Goal: Task Accomplishment & Management: Complete application form

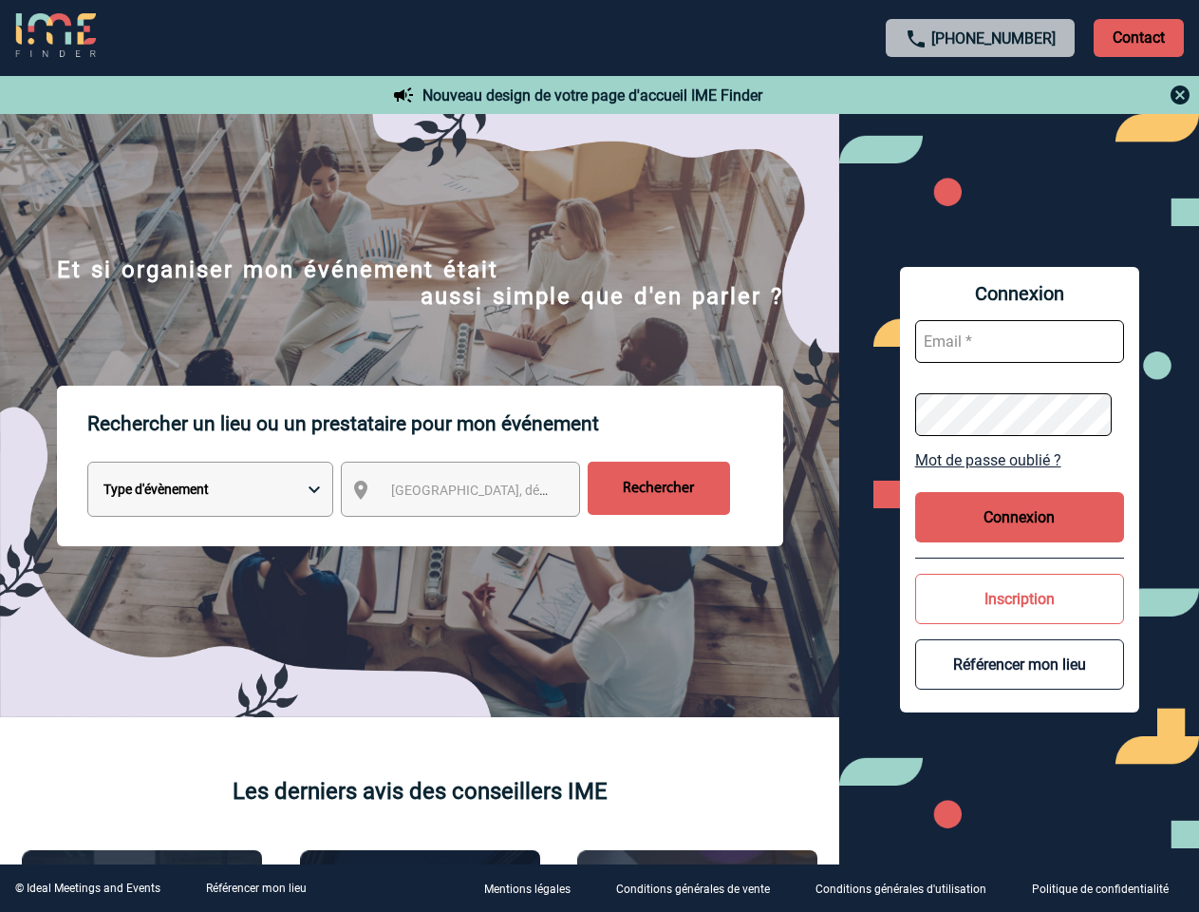
click at [599, 456] on p "Rechercher un lieu ou un prestataire pour mon événement" at bounding box center [435, 424] width 696 height 76
click at [1139, 37] on p "Contact" at bounding box center [1139, 38] width 90 height 38
click at [981, 95] on div at bounding box center [981, 95] width 423 height 23
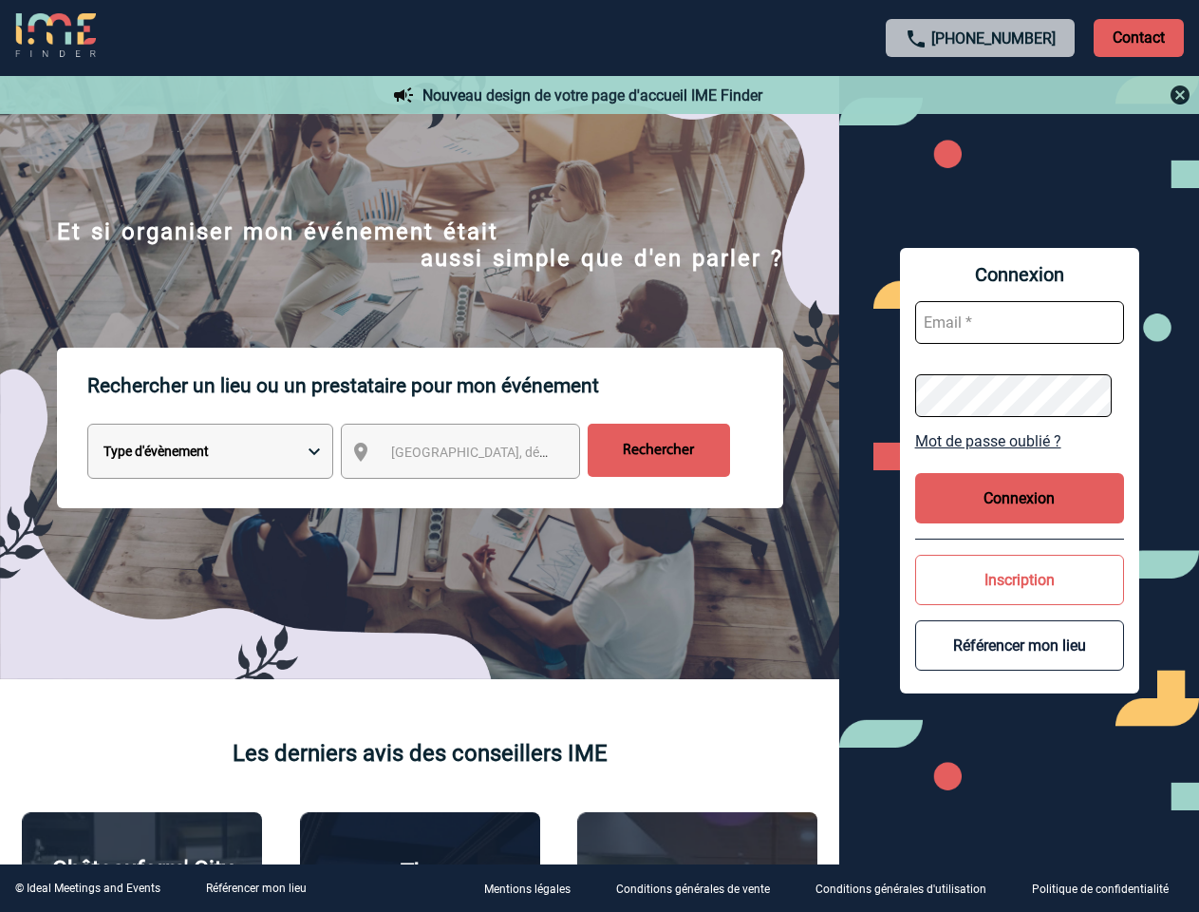
click at [478, 493] on div at bounding box center [485, 369] width 971 height 738
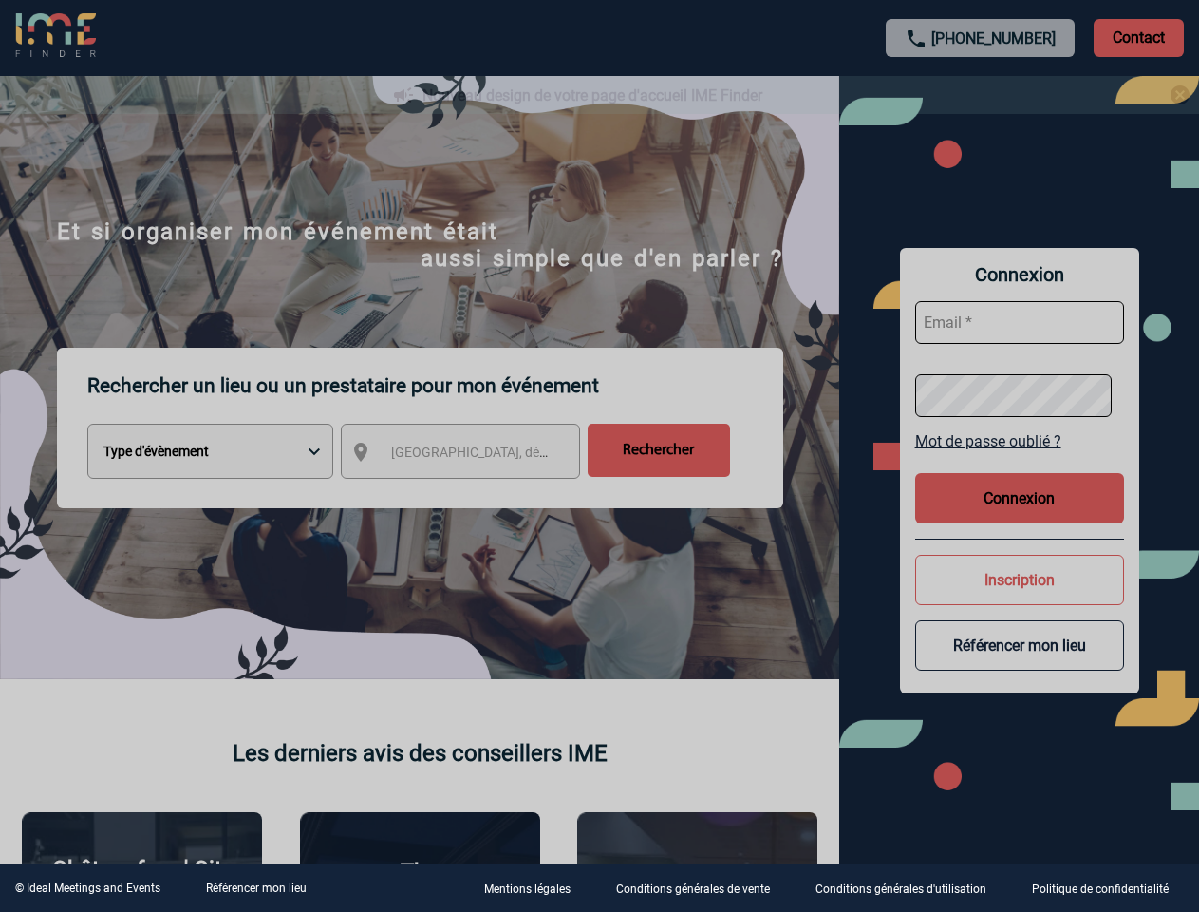
click at [1020, 460] on div at bounding box center [599, 456] width 1199 height 912
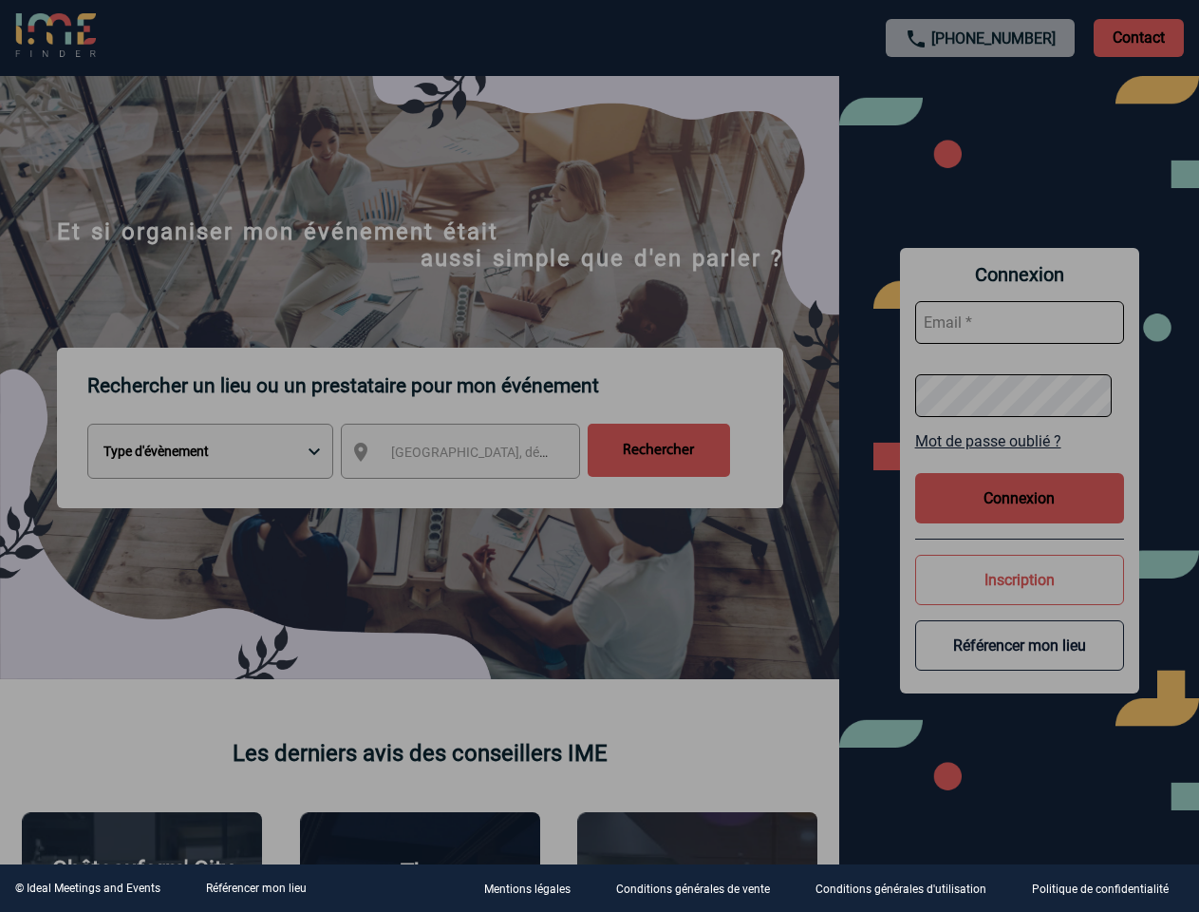
click at [1020, 517] on div at bounding box center [599, 456] width 1199 height 912
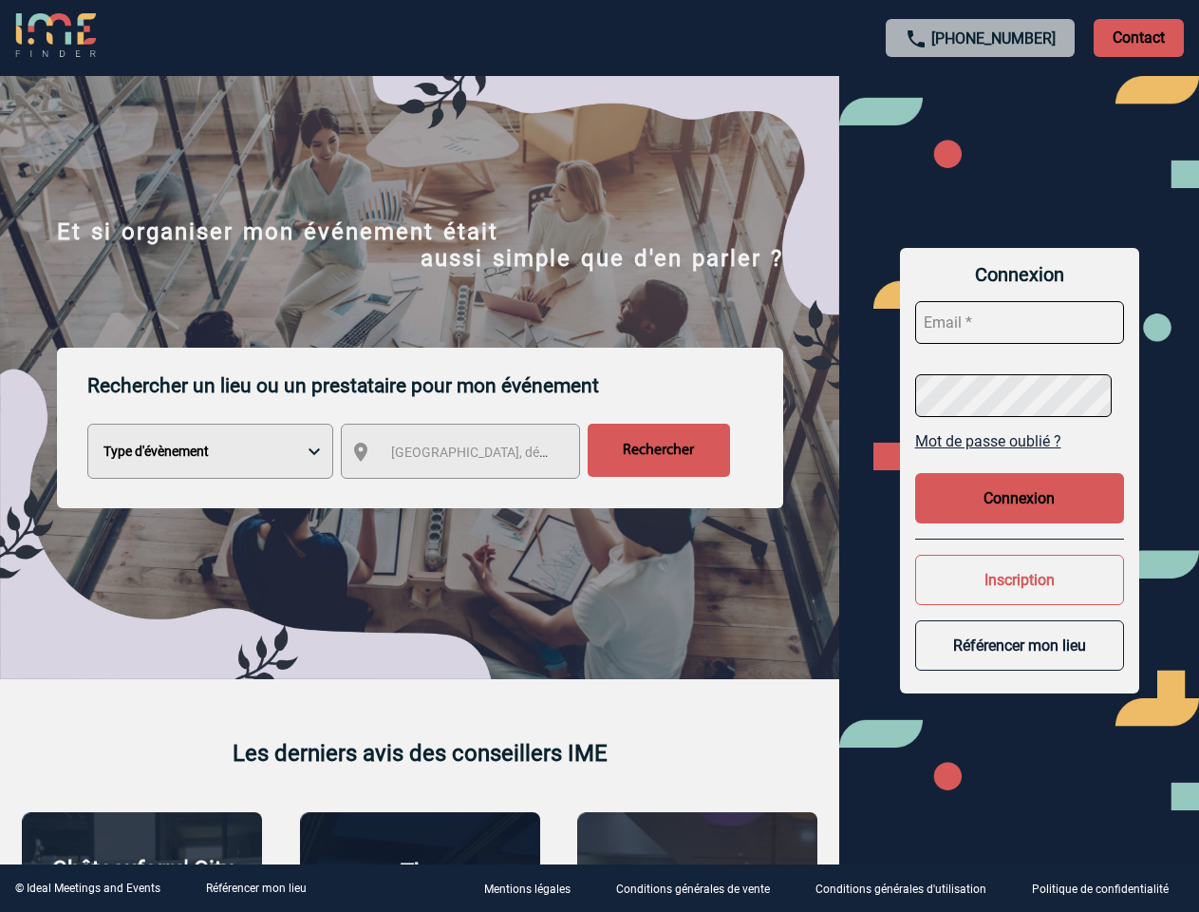
click at [1020, 598] on button "Inscription" at bounding box center [1019, 580] width 209 height 50
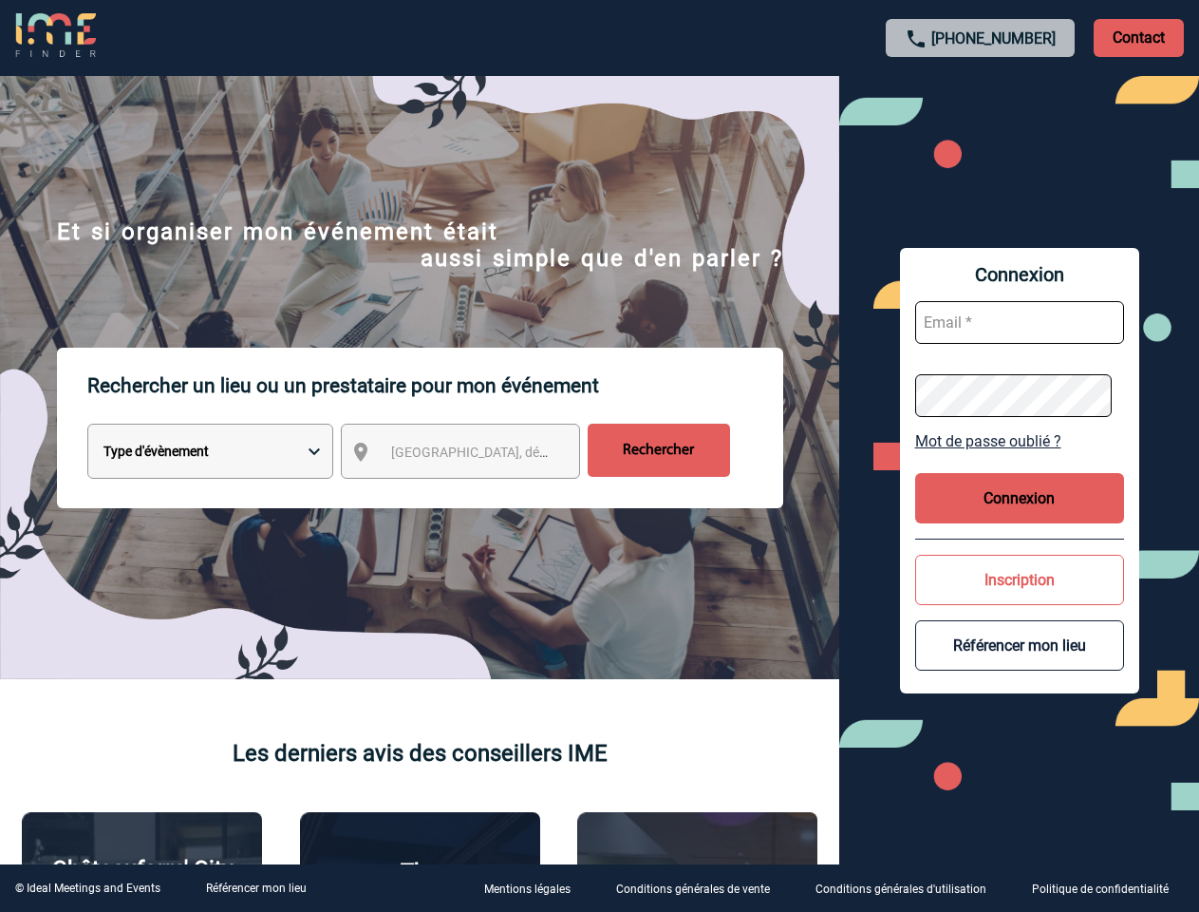
click at [1020, 664] on button "Référencer mon lieu" at bounding box center [1019, 645] width 209 height 50
click at [255, 888] on link "Référencer mon lieu" at bounding box center [256, 887] width 101 height 13
